Goal: Information Seeking & Learning: Check status

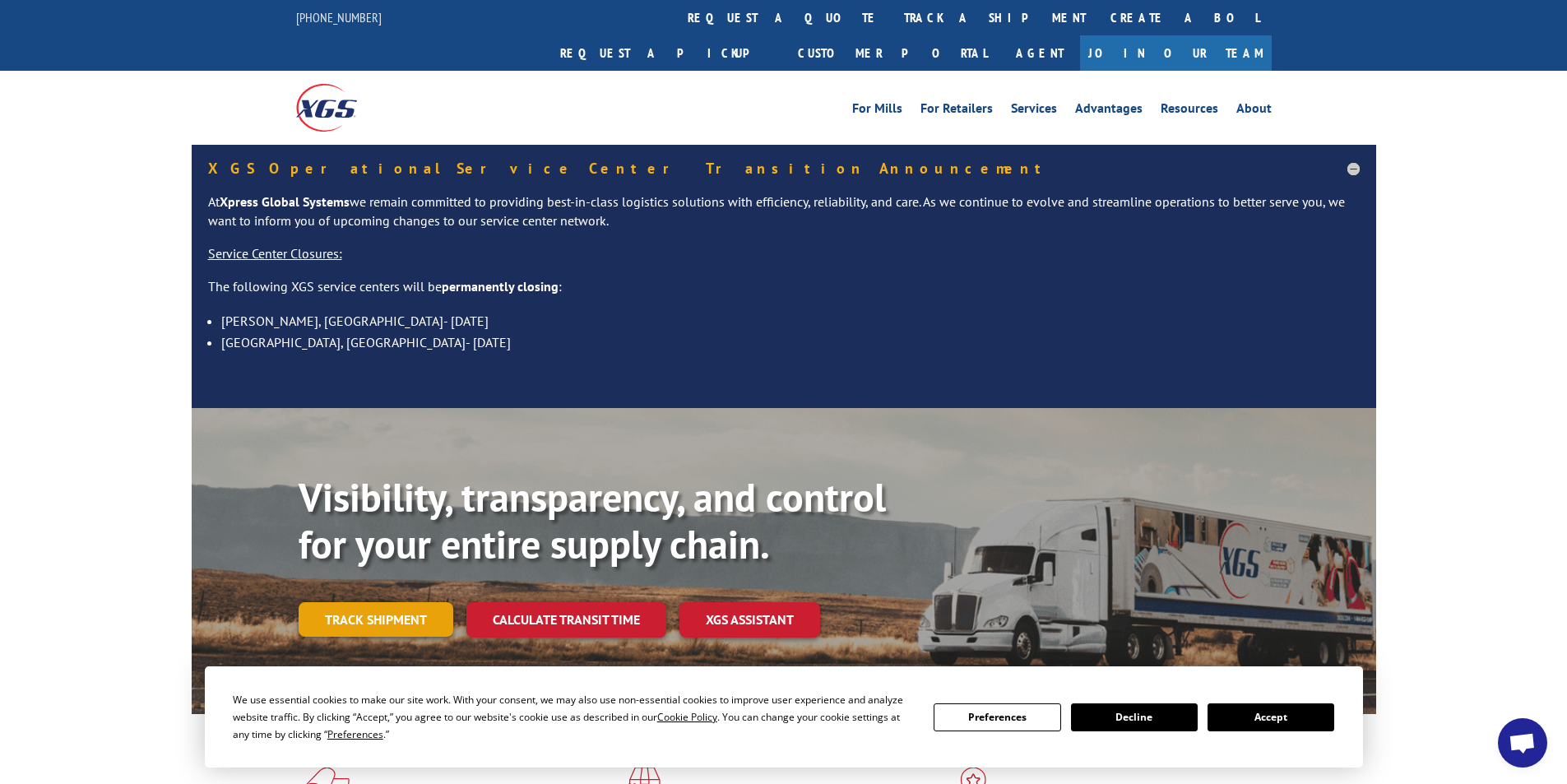
click at [376, 602] on link "Track shipment" at bounding box center [375, 619] width 154 height 34
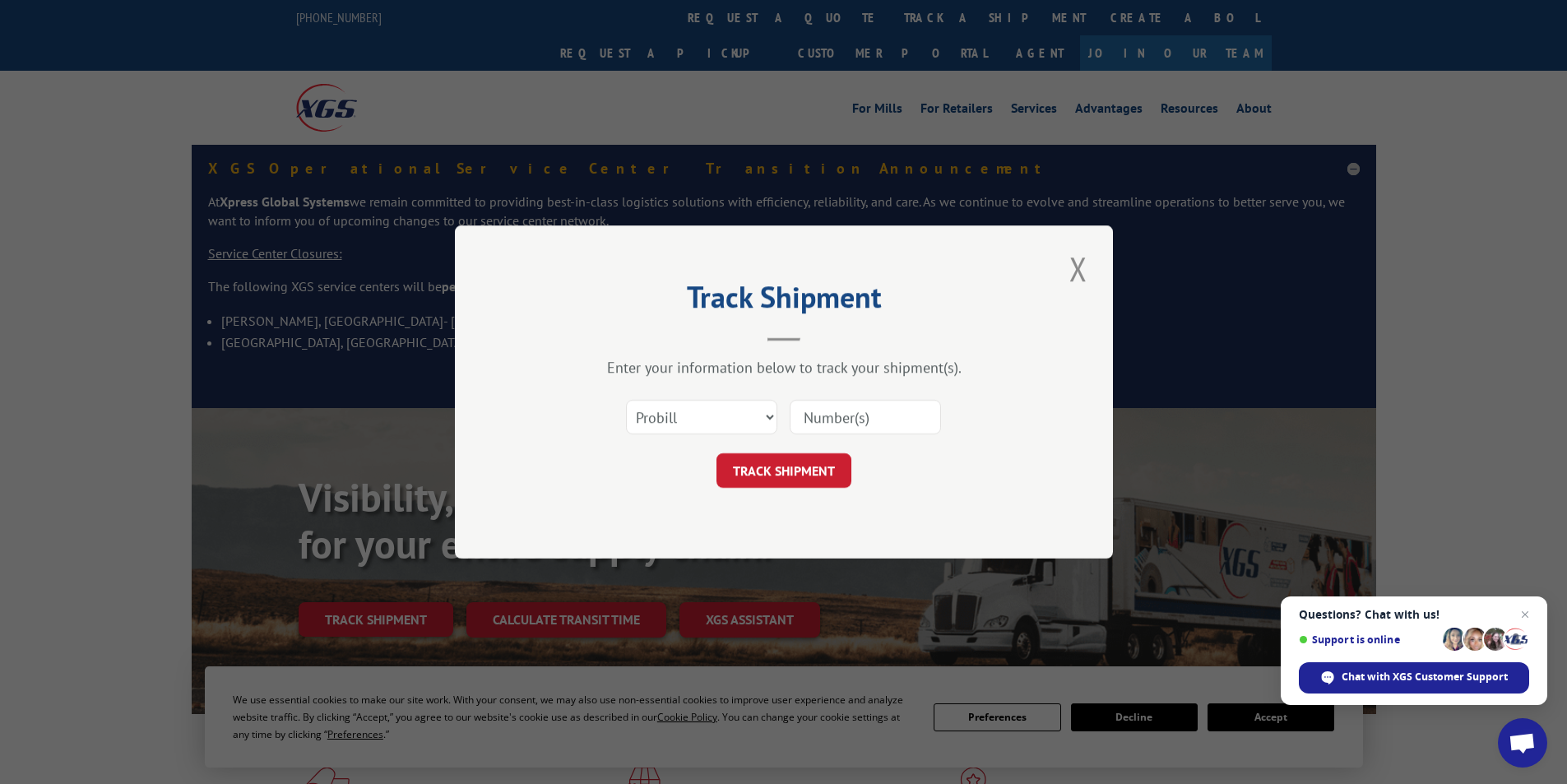
click at [829, 417] on input at bounding box center [866, 416] width 151 height 34
type input "17447372"
click button "TRACK SHIPMENT" at bounding box center [784, 470] width 135 height 34
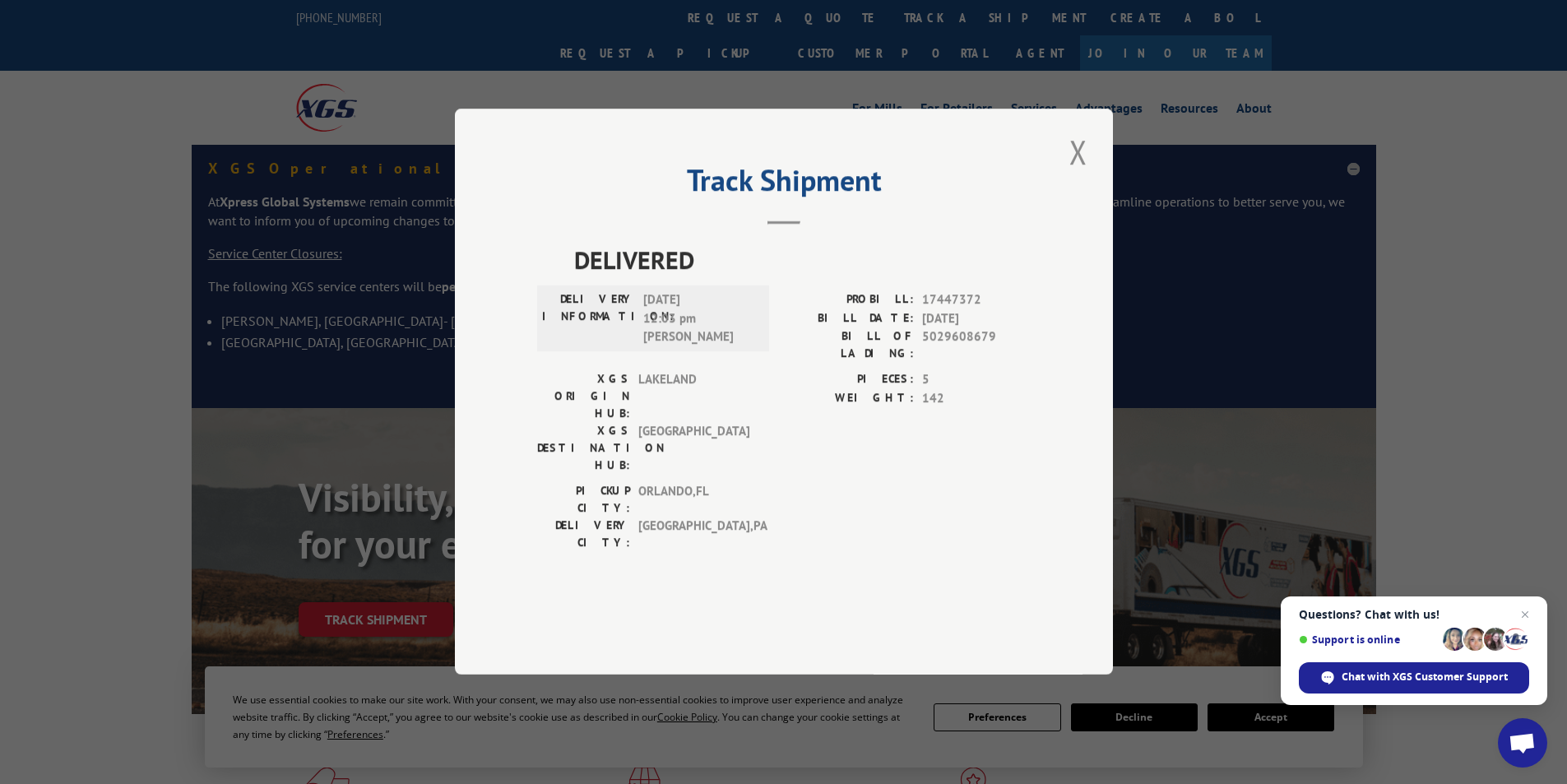
click at [1063, 211] on div "Track Shipment DELIVERED DELIVERY INFORMATION: [DATE] 12:03 pm [PERSON_NAME]: 1…" at bounding box center [784, 391] width 658 height 566
click at [1088, 174] on button "Close modal" at bounding box center [1079, 151] width 28 height 45
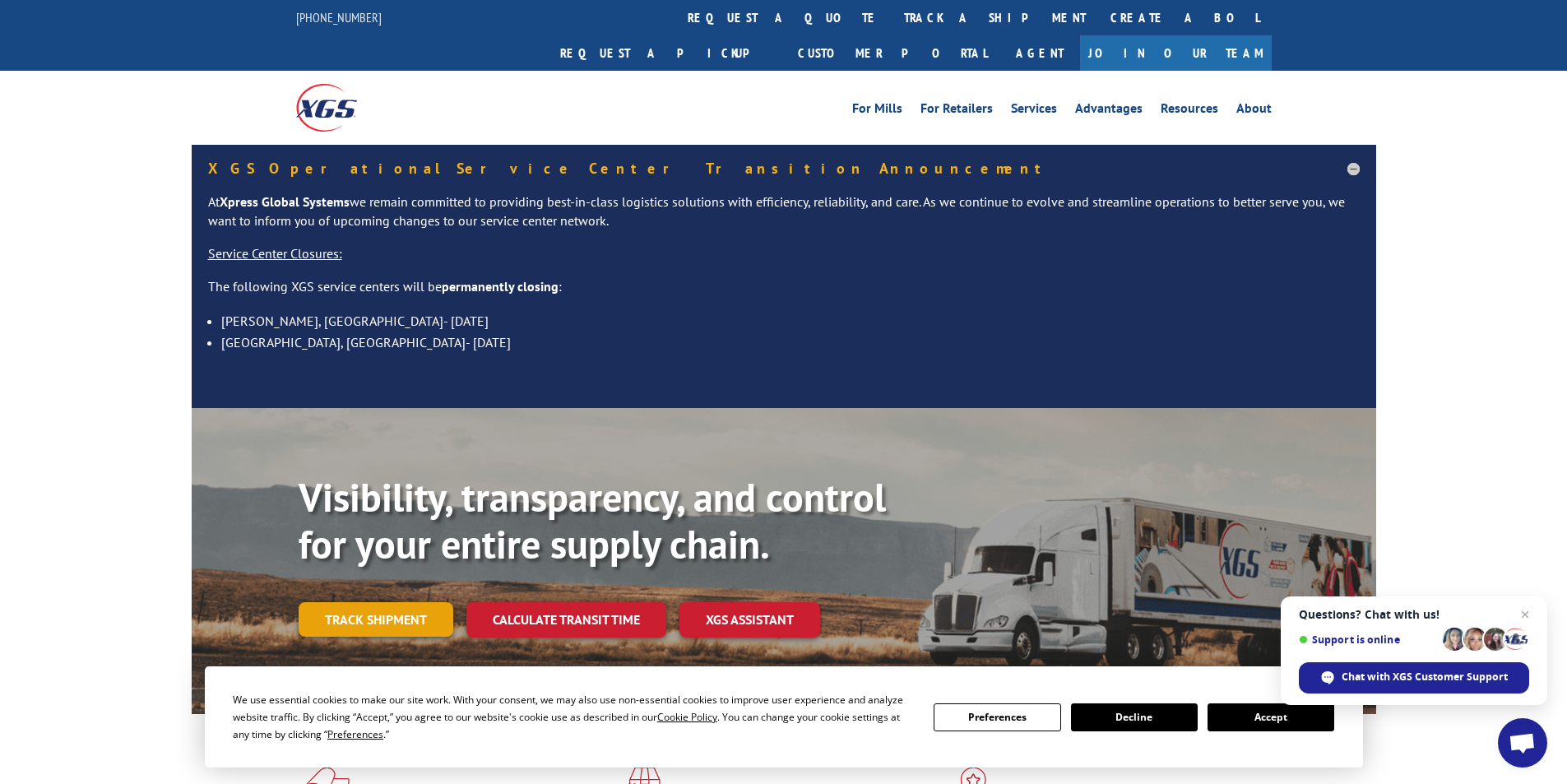
click at [386, 602] on link "Track shipment" at bounding box center [375, 619] width 154 height 34
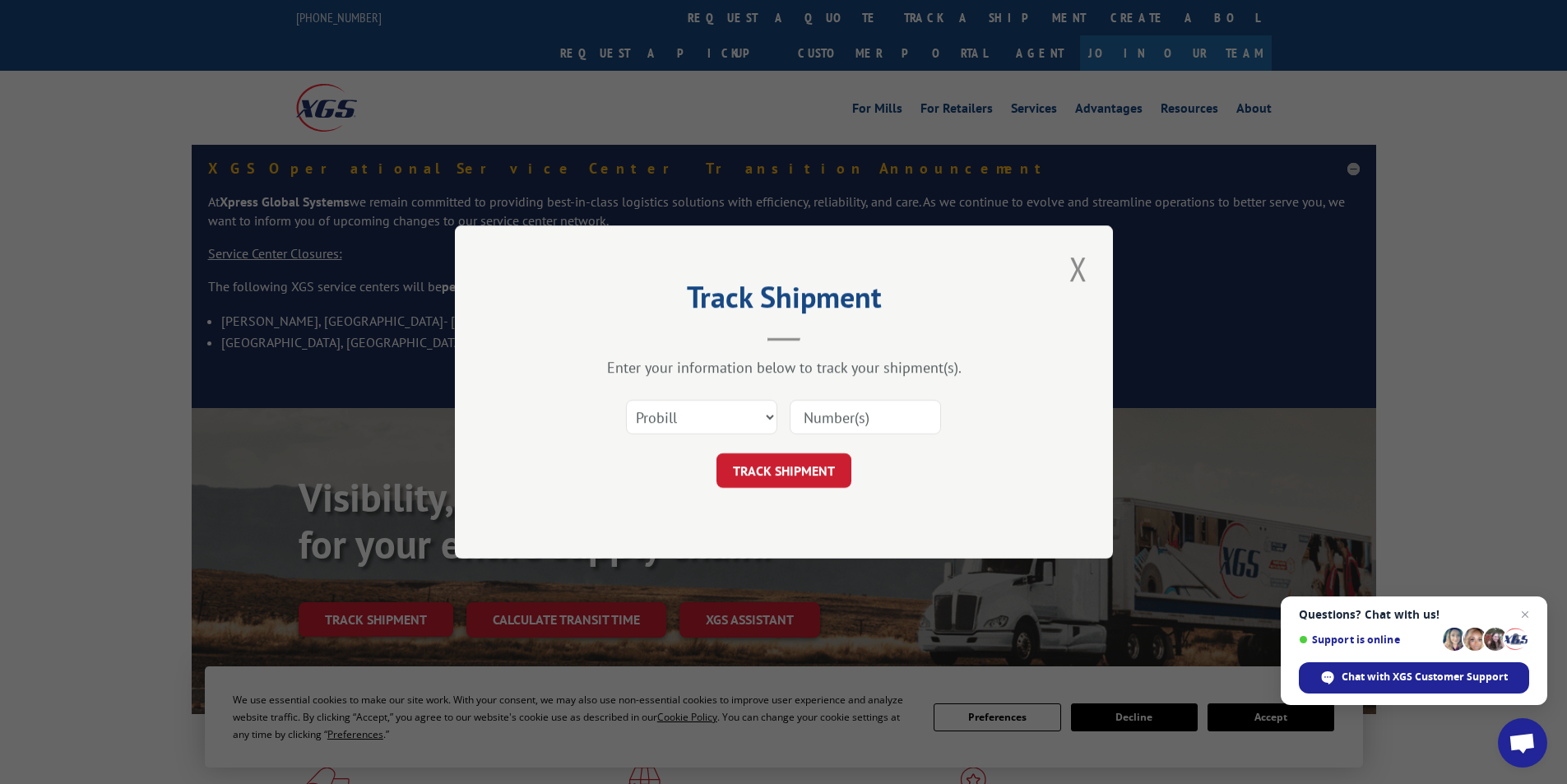
click at [817, 415] on input at bounding box center [866, 416] width 151 height 34
type input "17447373"
click button "TRACK SHIPMENT" at bounding box center [784, 470] width 135 height 34
